Goal: Task Accomplishment & Management: Manage account settings

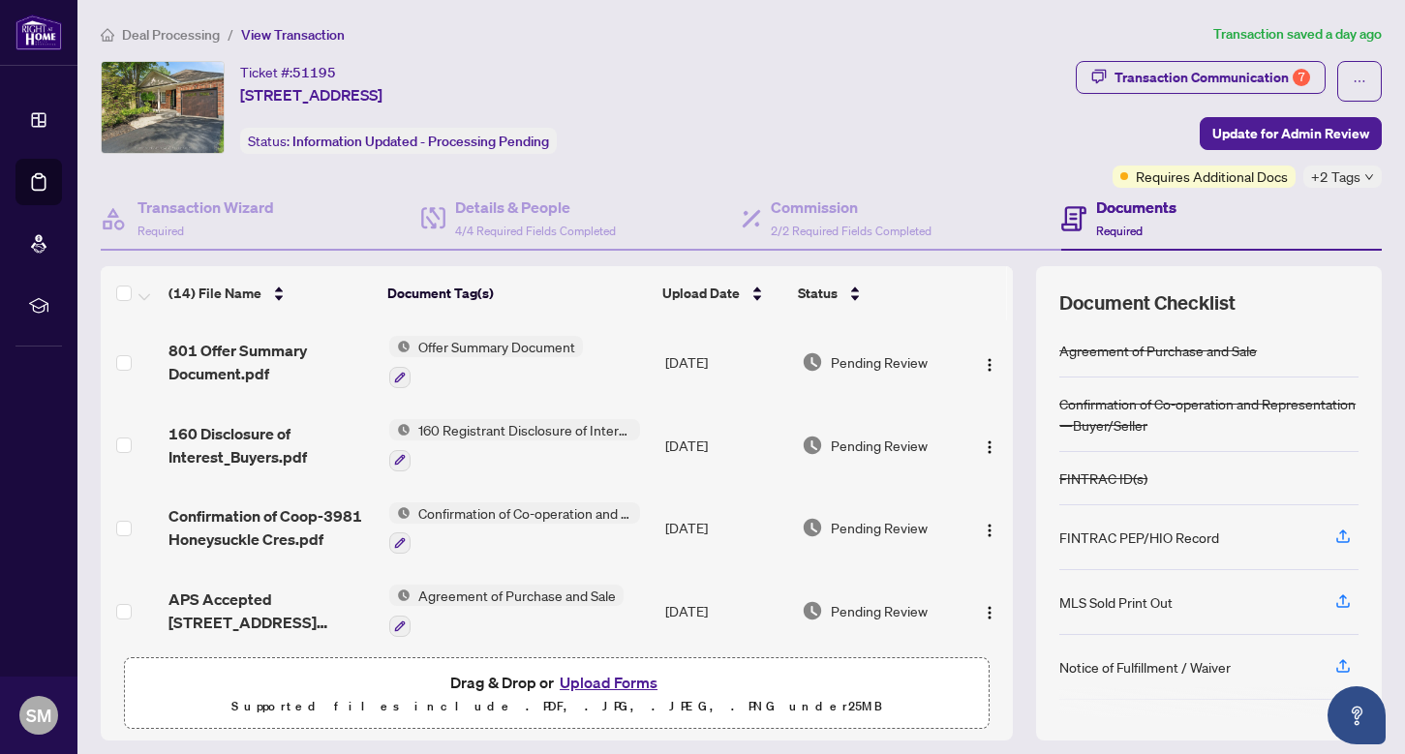
scroll to position [44, 0]
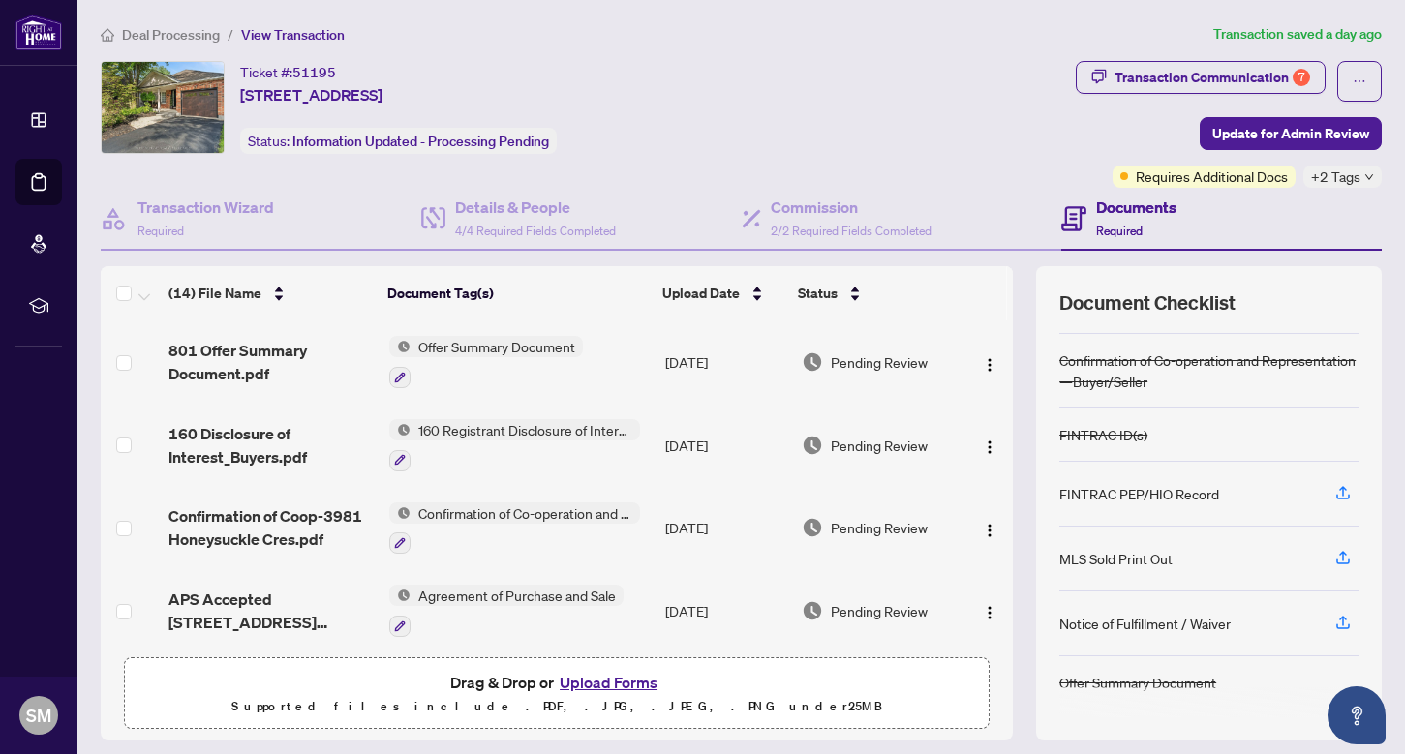
click at [145, 38] on span "Deal Processing" at bounding box center [171, 34] width 98 height 17
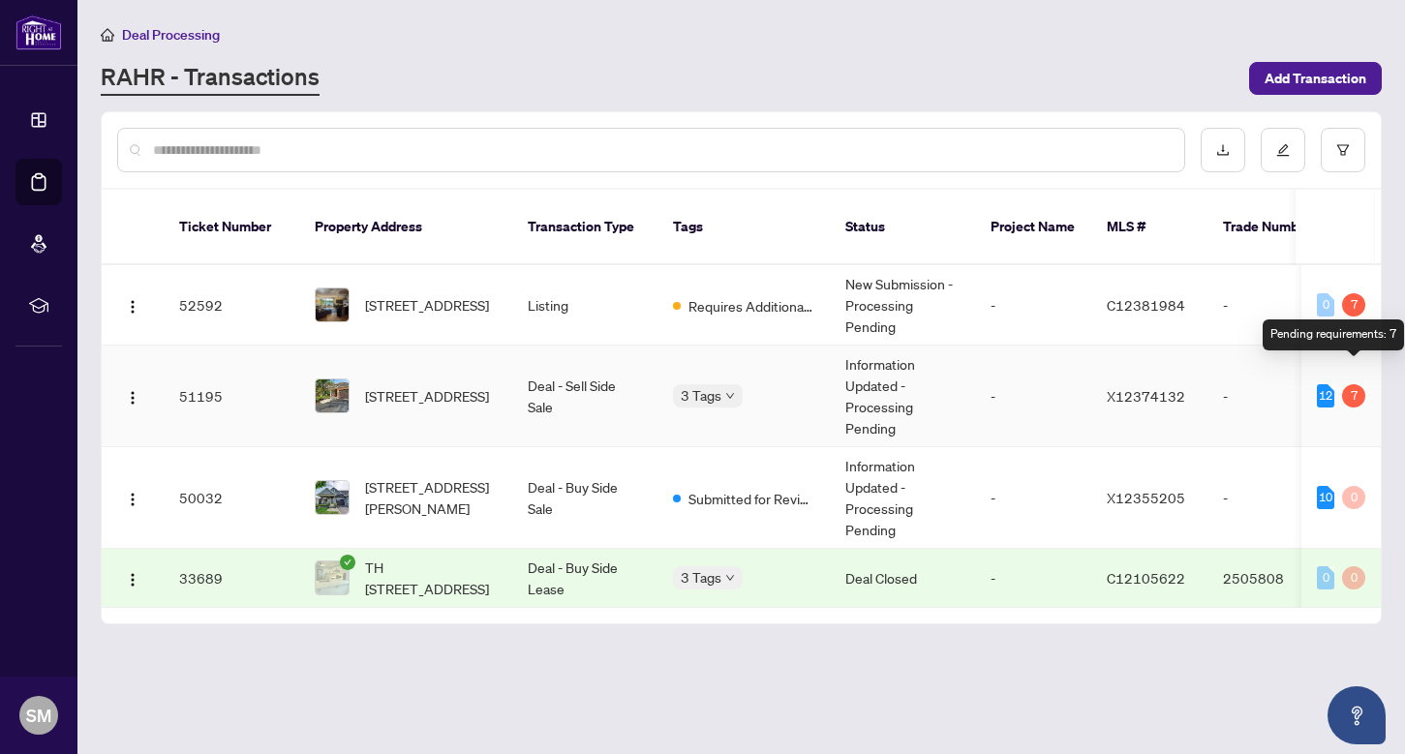
click at [1346, 384] on div "7" at bounding box center [1353, 395] width 23 height 23
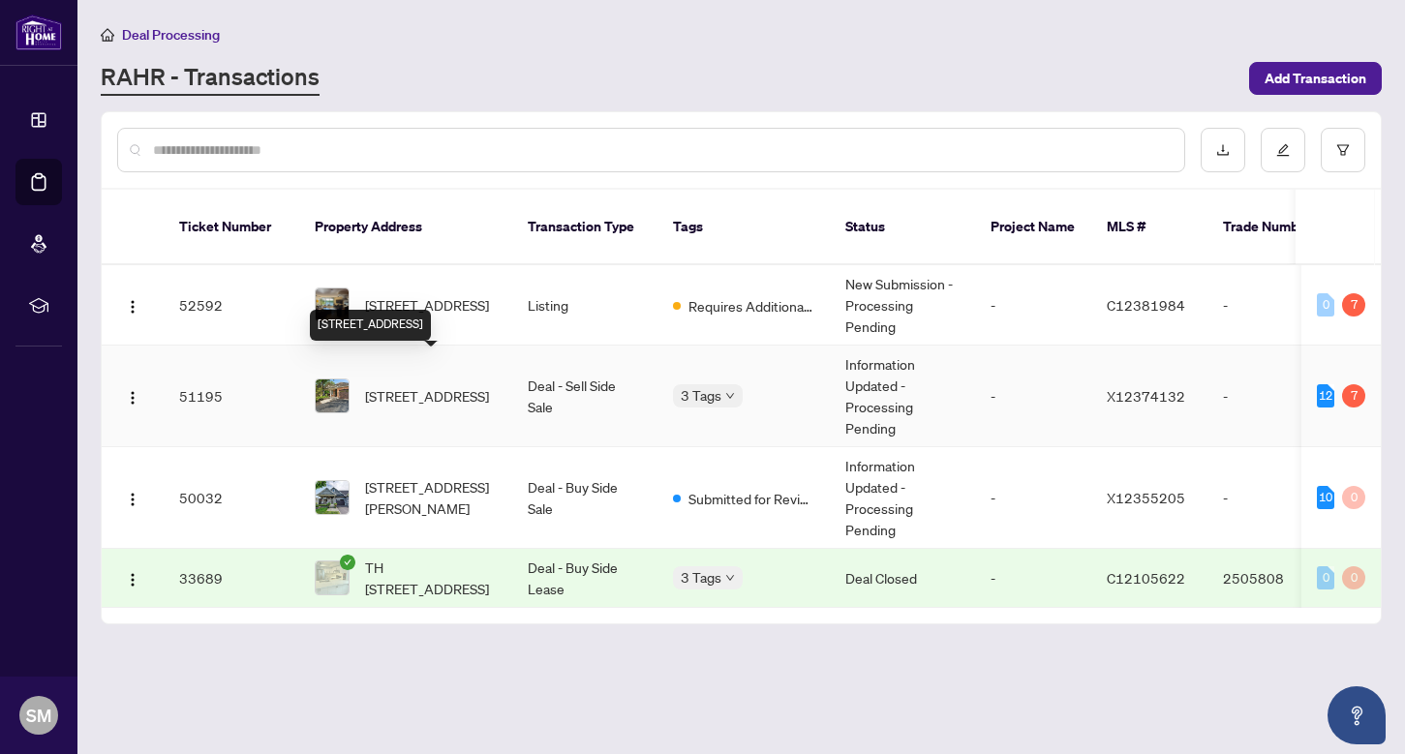
click at [390, 385] on span "[STREET_ADDRESS]" at bounding box center [427, 395] width 124 height 21
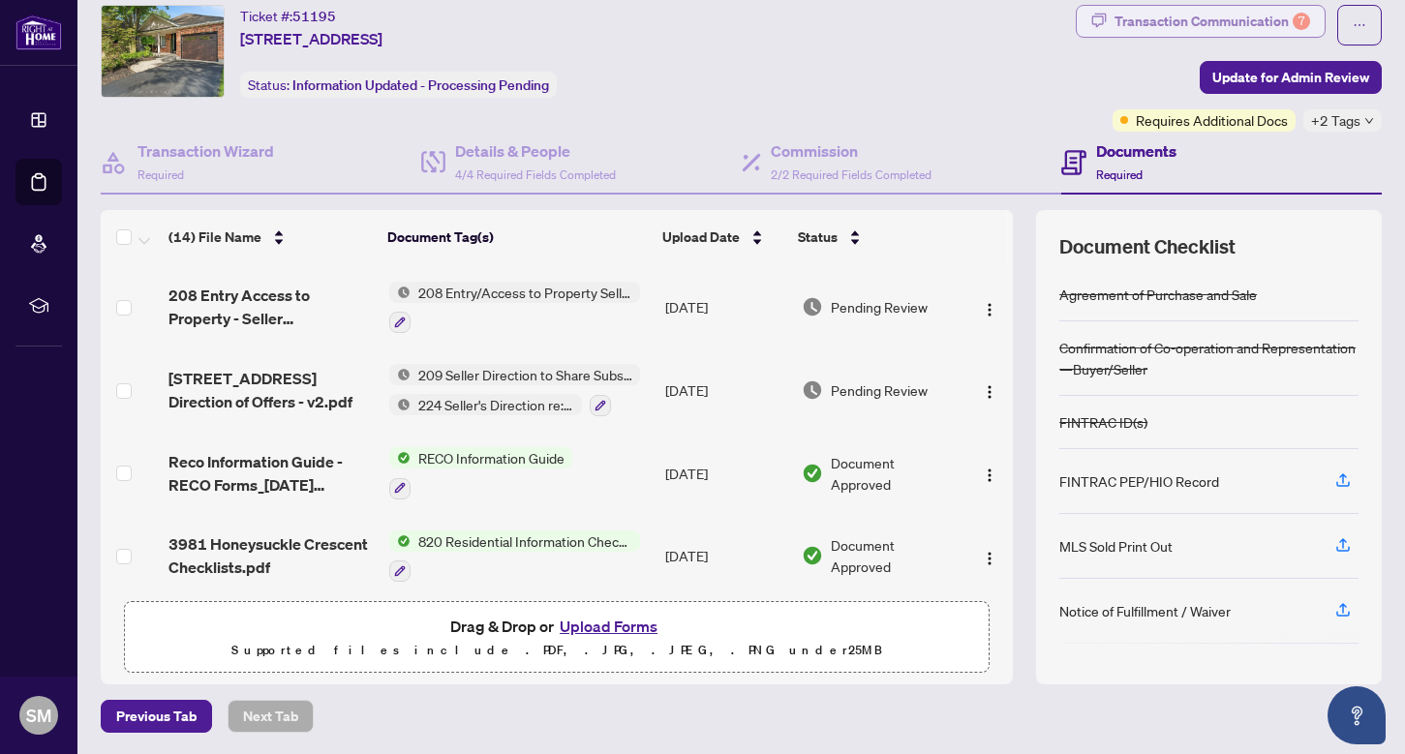
click at [1279, 12] on div "Transaction Communication 7" at bounding box center [1212, 21] width 196 height 31
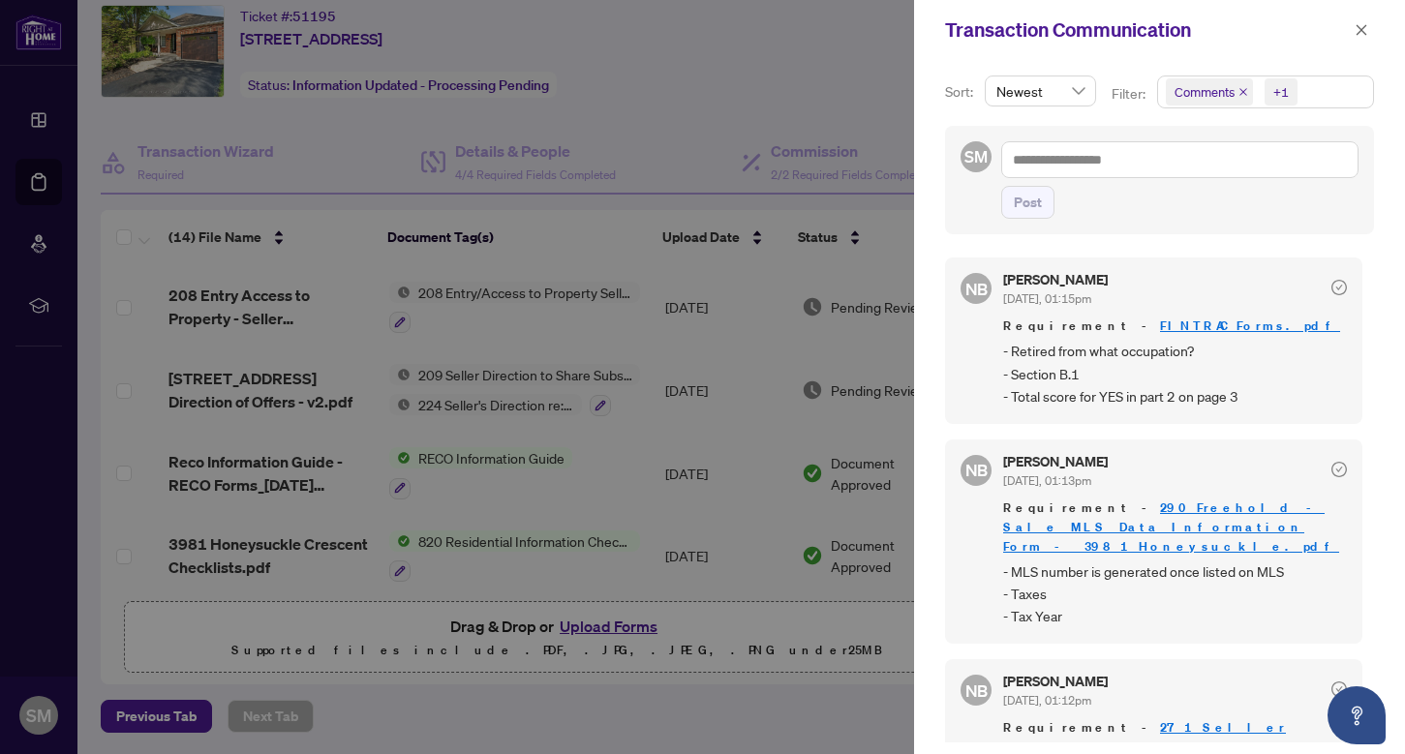
click at [1333, 285] on icon "check-circle" at bounding box center [1338, 287] width 15 height 15
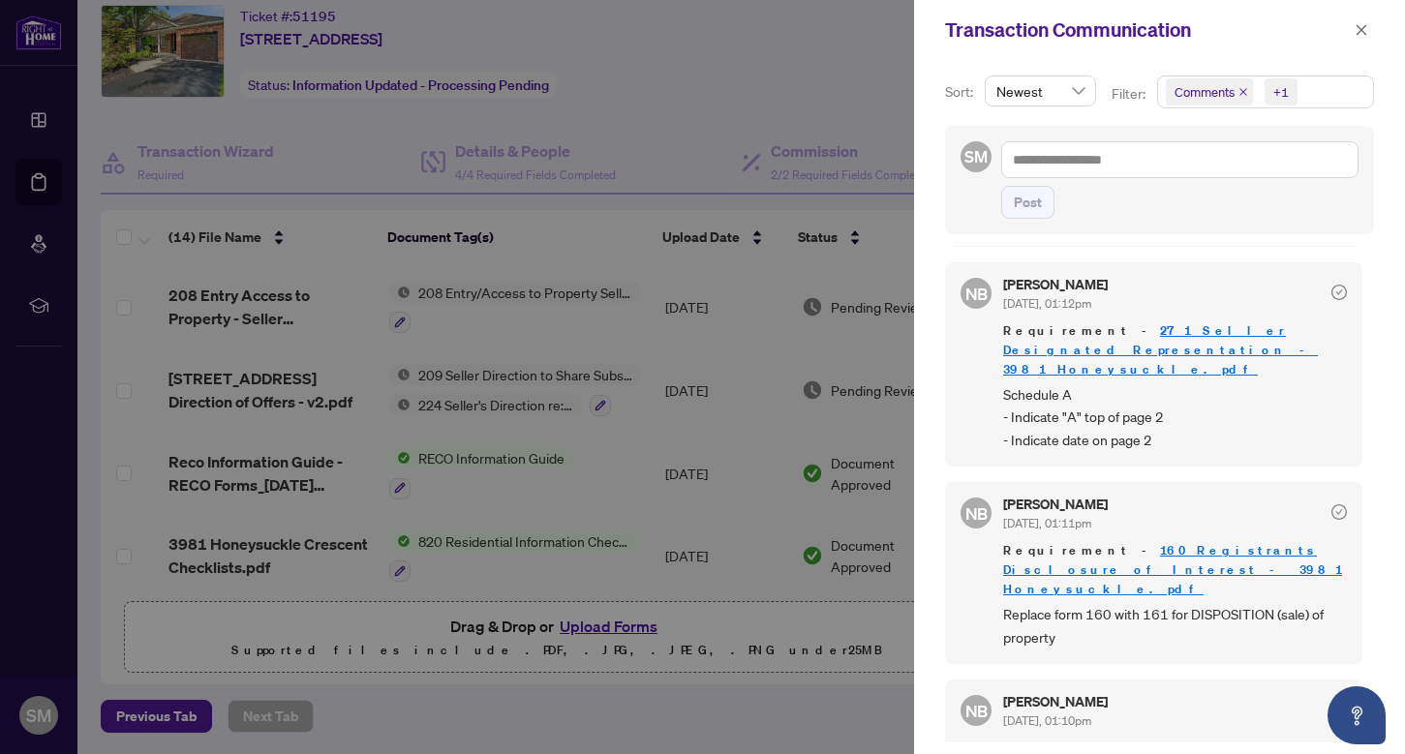
scroll to position [764, 0]
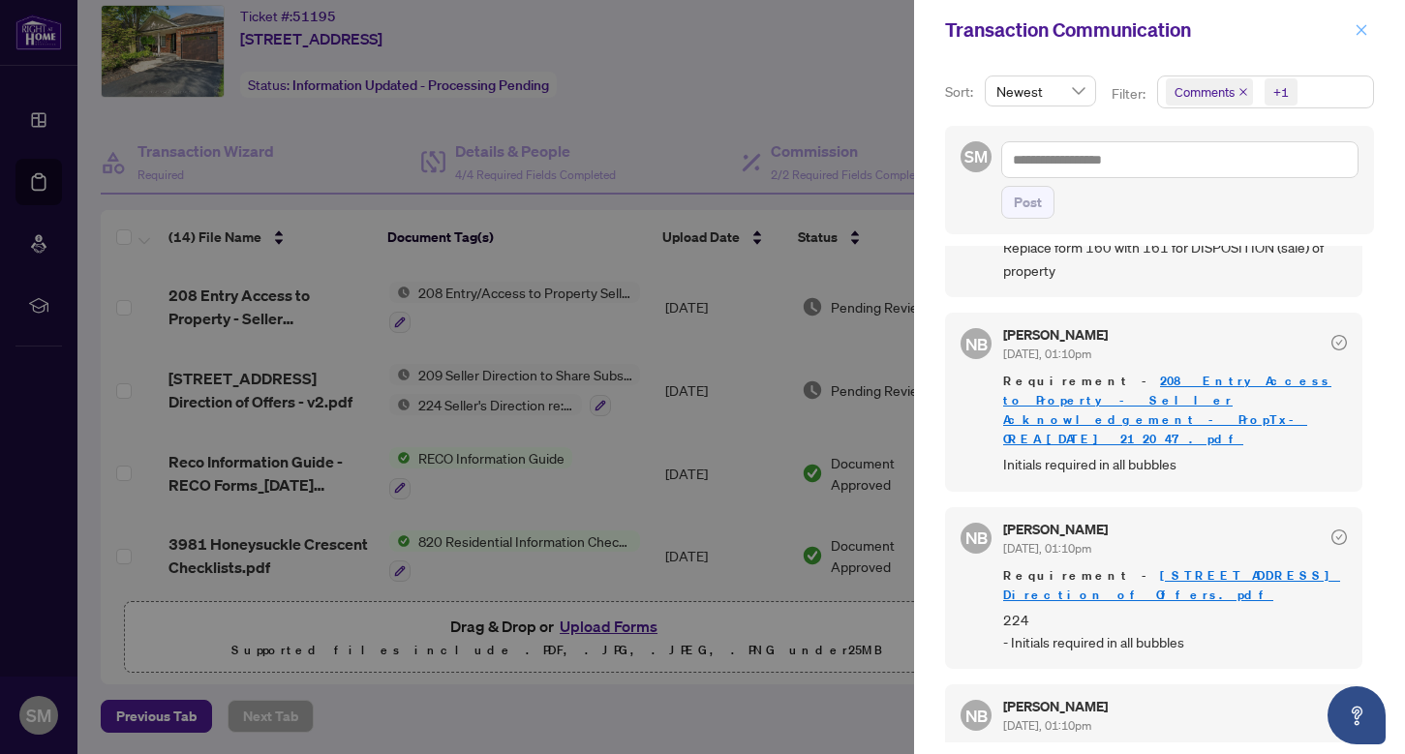
click at [1366, 15] on span "button" at bounding box center [1361, 30] width 14 height 31
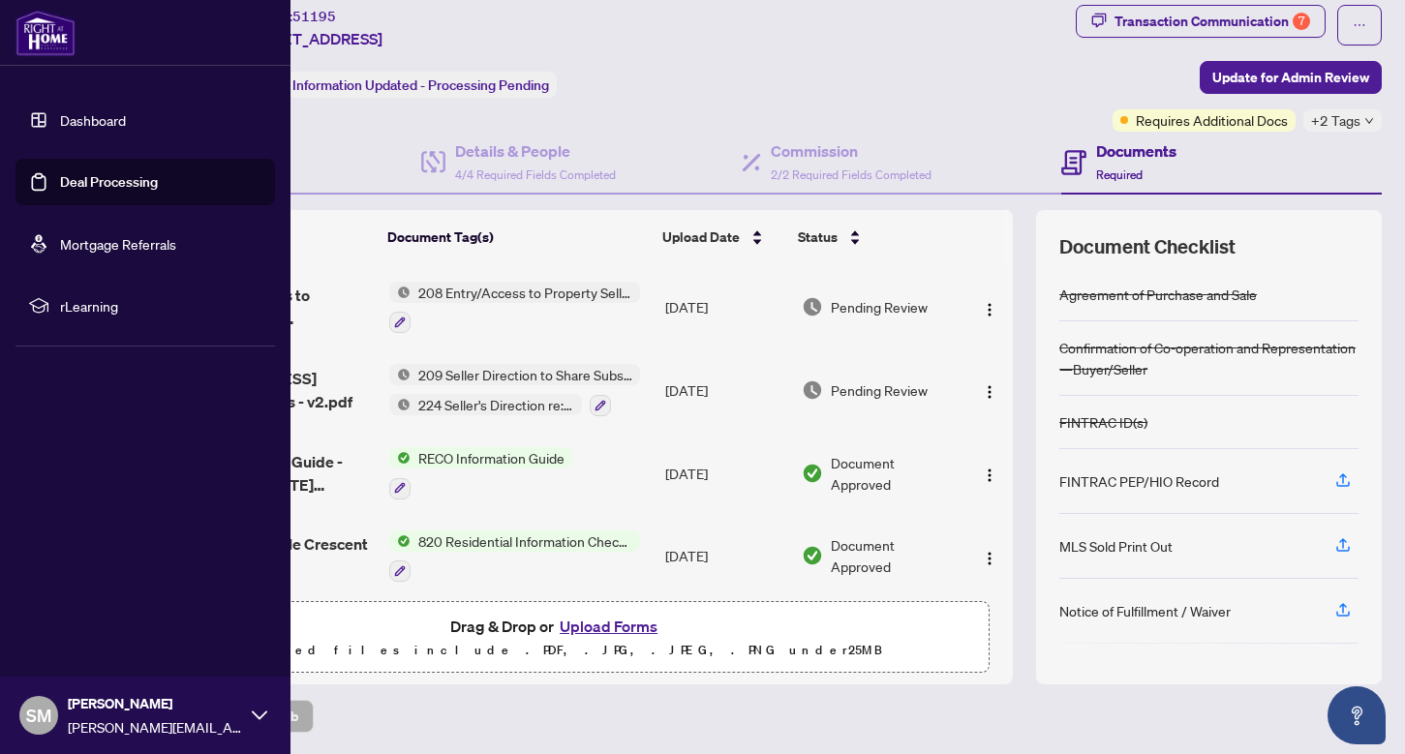
click at [69, 122] on link "Dashboard" at bounding box center [93, 119] width 66 height 17
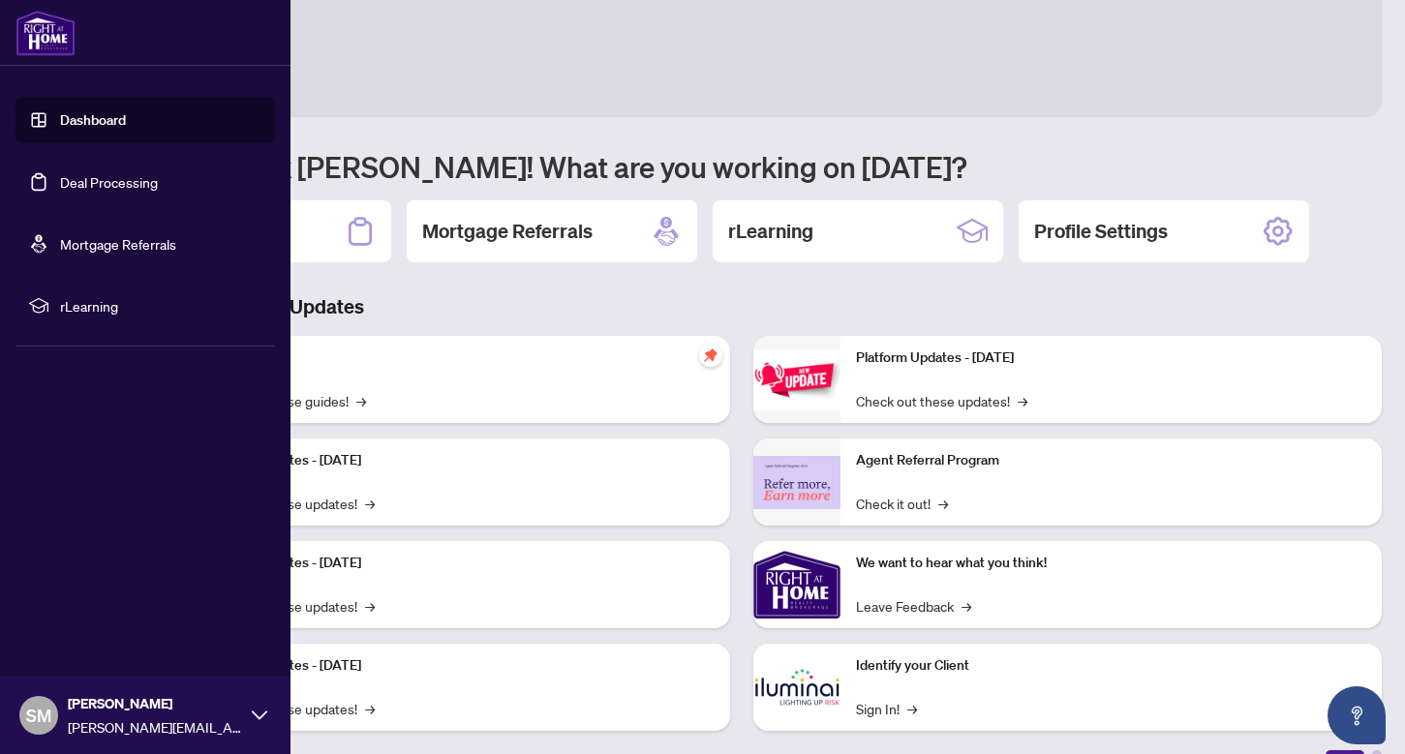
scroll to position [56, 0]
